Goal: Task Accomplishment & Management: Manage account settings

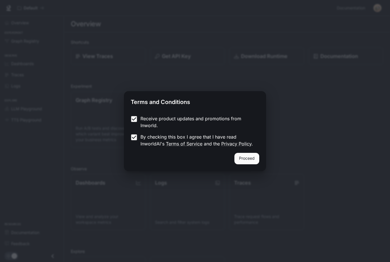
click at [249, 157] on button "Proceed" at bounding box center [246, 158] width 25 height 11
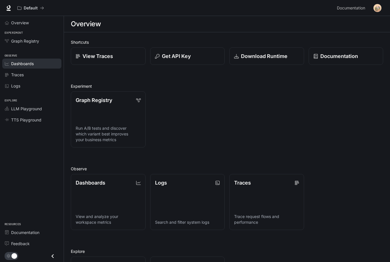
click at [12, 65] on span "Dashboards" at bounding box center [22, 64] width 23 height 6
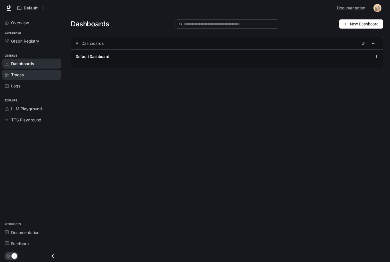
click at [20, 75] on span "Traces" at bounding box center [17, 75] width 13 height 6
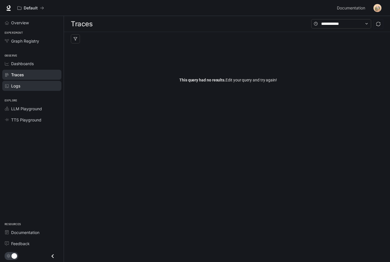
click at [20, 88] on span "Logs" at bounding box center [15, 86] width 9 height 6
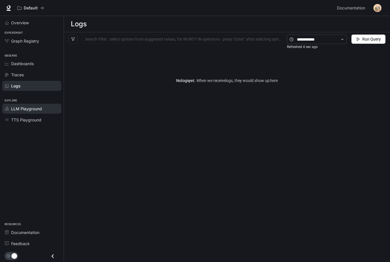
click at [16, 106] on span "LLM Playground" at bounding box center [26, 109] width 31 height 6
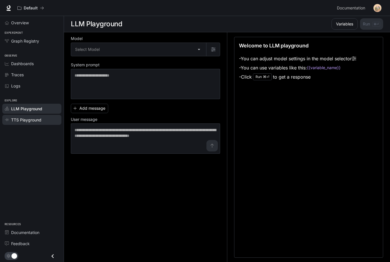
click at [19, 119] on span "TTS Playground" at bounding box center [26, 120] width 30 height 6
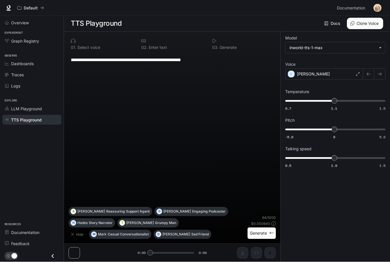
scroll to position [19, 0]
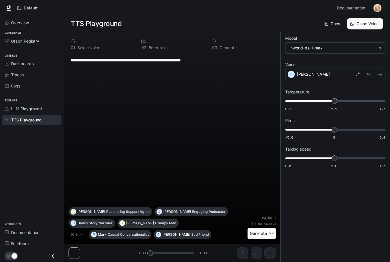
click at [17, 95] on div "Explore LLM Playground TTS Playground" at bounding box center [32, 110] width 64 height 34
click at [16, 76] on span "Traces" at bounding box center [17, 75] width 13 height 6
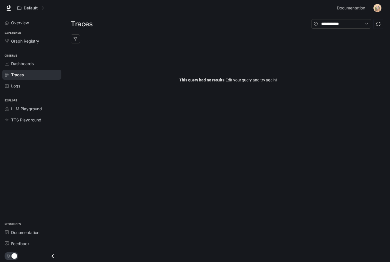
click at [13, 73] on span "Traces" at bounding box center [17, 75] width 13 height 6
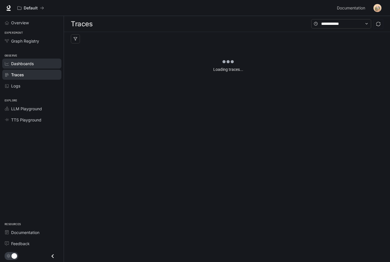
click at [16, 67] on link "Dashboards" at bounding box center [31, 64] width 59 height 10
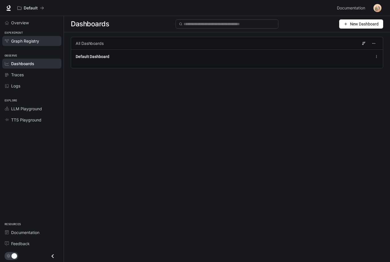
click at [13, 40] on span "Graph Registry" at bounding box center [25, 41] width 28 height 6
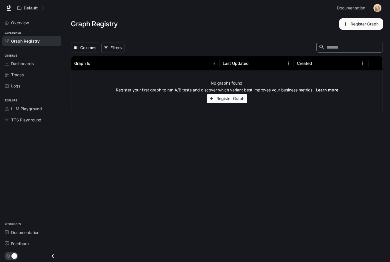
click at [214, 101] on button "Register Graph" at bounding box center [227, 98] width 41 height 9
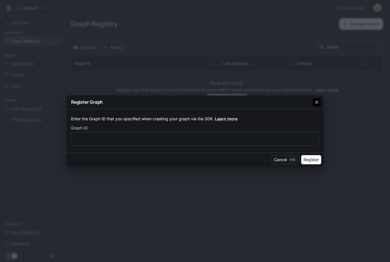
click at [312, 101] on button "button" at bounding box center [317, 102] width 14 height 14
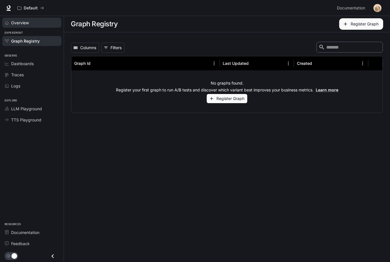
click at [16, 21] on span "Overview" at bounding box center [20, 23] width 18 height 6
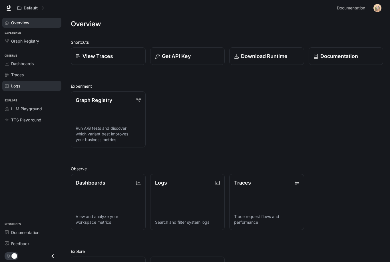
click at [19, 89] on link "Logs" at bounding box center [31, 86] width 59 height 10
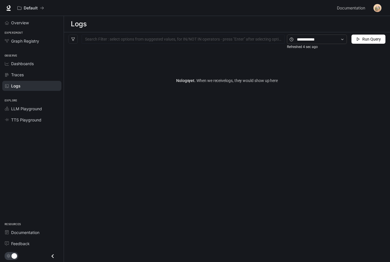
click at [377, 7] on img "button" at bounding box center [378, 8] width 8 height 8
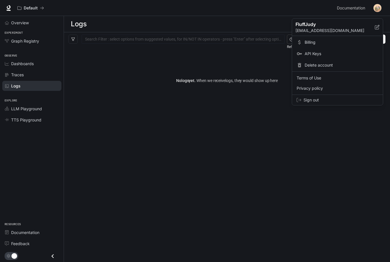
click at [300, 58] on link "API Keys" at bounding box center [337, 54] width 89 height 10
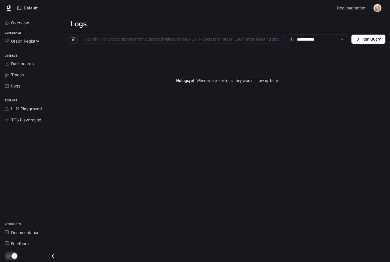
click at [375, 5] on img "button" at bounding box center [378, 8] width 8 height 8
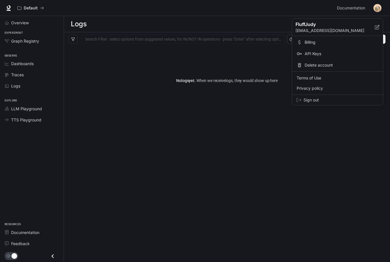
click at [310, 64] on span "Delete account" at bounding box center [342, 65] width 74 height 6
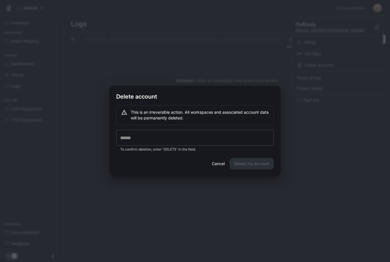
click at [158, 136] on input "text" at bounding box center [195, 138] width 158 height 16
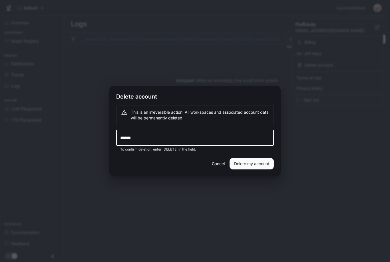
type input "******"
click at [241, 164] on button "Delete my account" at bounding box center [252, 163] width 44 height 11
